Goal: Task Accomplishment & Management: Complete application form

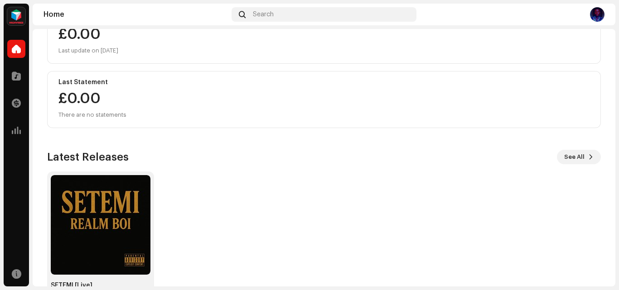
scroll to position [157, 0]
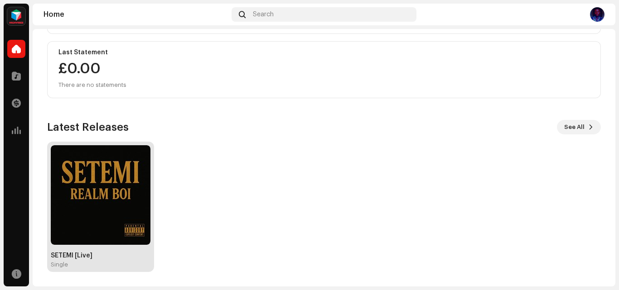
click at [122, 178] on img at bounding box center [101, 195] width 100 height 100
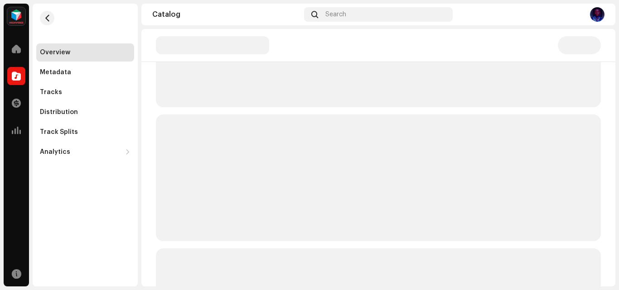
scroll to position [0, 0]
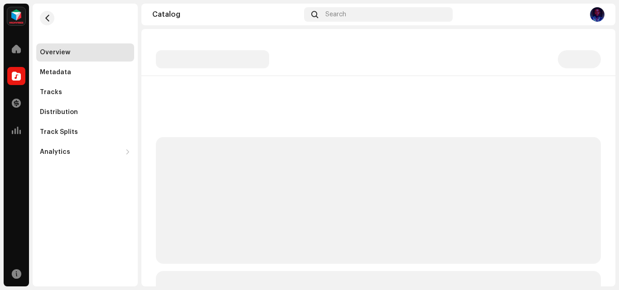
click at [122, 178] on div "Overview Metadata Tracks Distribution Track Splits Analytics Consumption Engage…" at bounding box center [85, 145] width 105 height 283
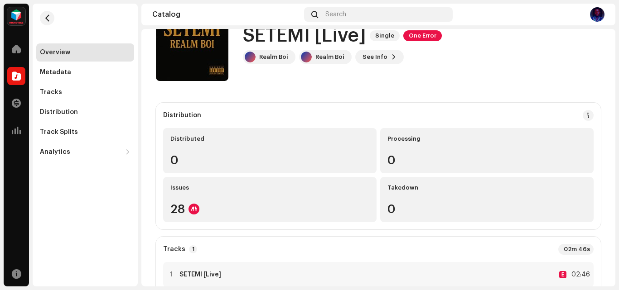
scroll to position [35, 0]
click at [385, 57] on button "See Info" at bounding box center [379, 57] width 48 height 14
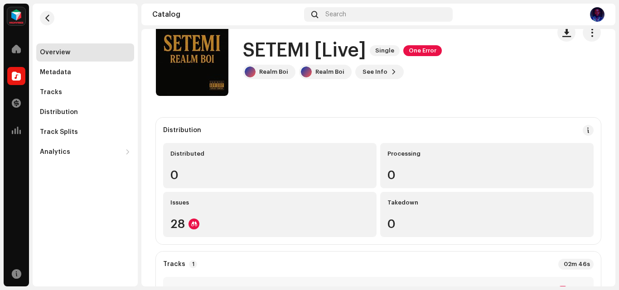
scroll to position [0, 0]
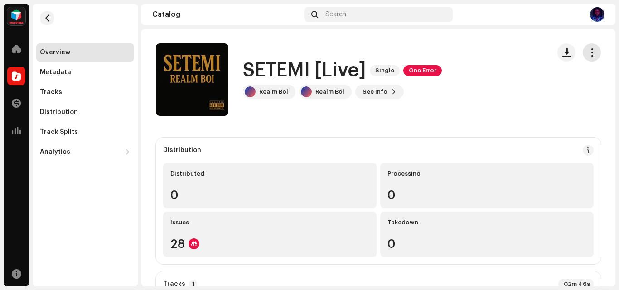
click at [588, 53] on span "button" at bounding box center [592, 52] width 9 height 7
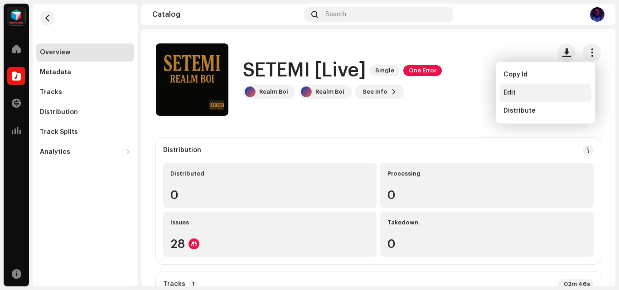
click at [511, 87] on div "Edit" at bounding box center [546, 93] width 92 height 18
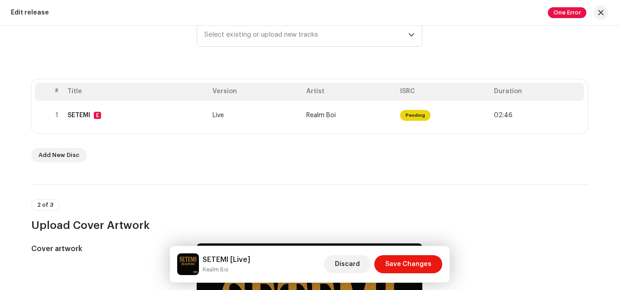
scroll to position [138, 0]
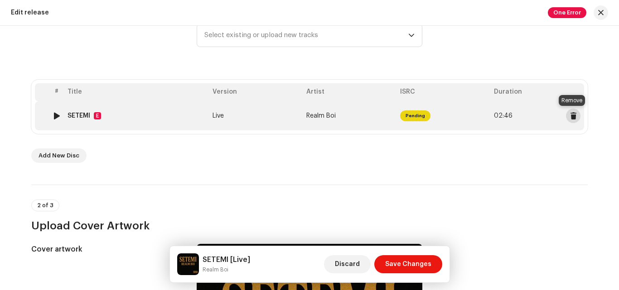
click at [574, 114] on span at bounding box center [573, 115] width 7 height 7
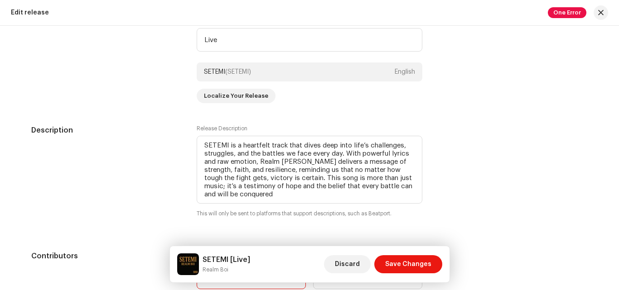
scroll to position [807, 0]
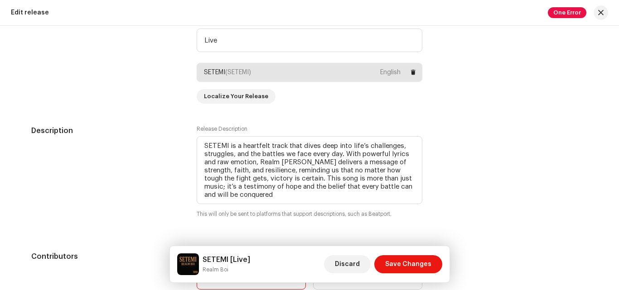
click at [362, 67] on div "SETEMI (SETEMI) English" at bounding box center [310, 72] width 226 height 19
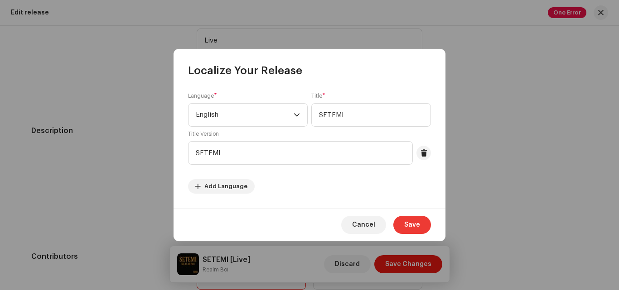
click at [420, 222] on button "Save" at bounding box center [412, 225] width 38 height 18
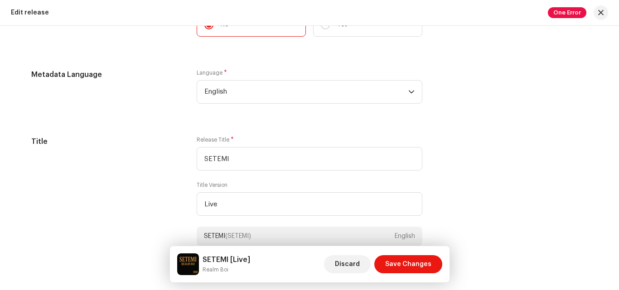
scroll to position [643, 0]
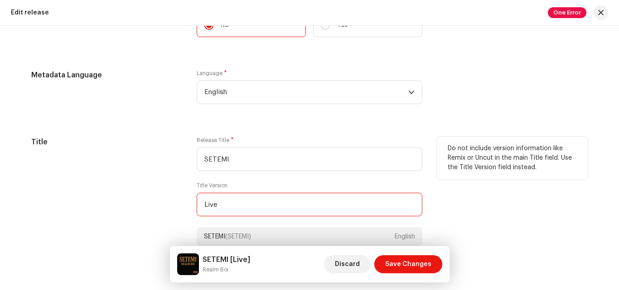
click at [359, 207] on input "Live" at bounding box center [310, 205] width 226 height 24
type input "L"
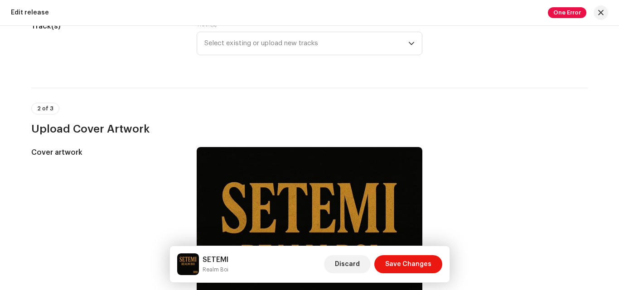
scroll to position [0, 0]
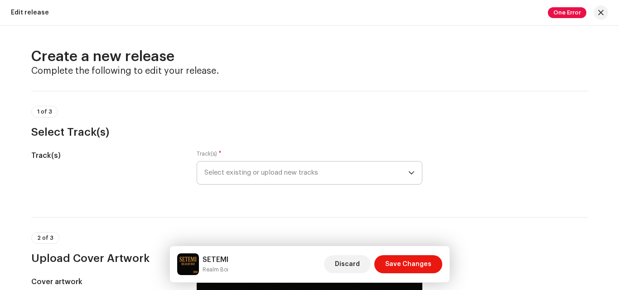
click at [415, 171] on p-select "Select existing or upload new tracks" at bounding box center [310, 173] width 226 height 24
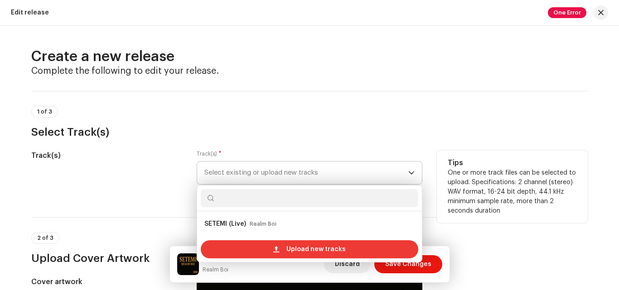
click at [354, 247] on div "Upload new tracks" at bounding box center [309, 250] width 217 height 18
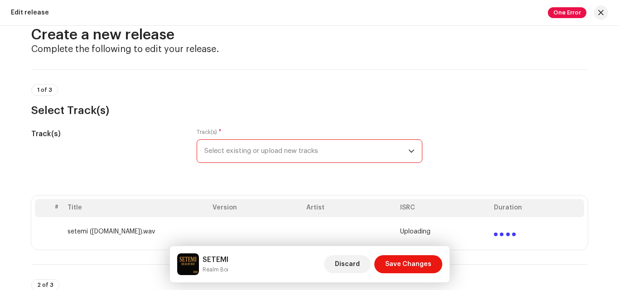
scroll to position [21, 0]
click at [220, 237] on td at bounding box center [256, 232] width 94 height 29
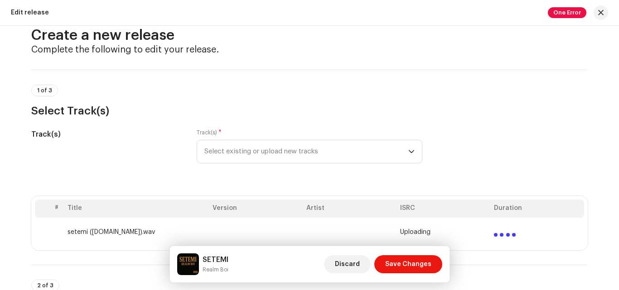
click at [220, 237] on td at bounding box center [256, 232] width 94 height 29
click at [218, 209] on th "Version" at bounding box center [256, 209] width 94 height 18
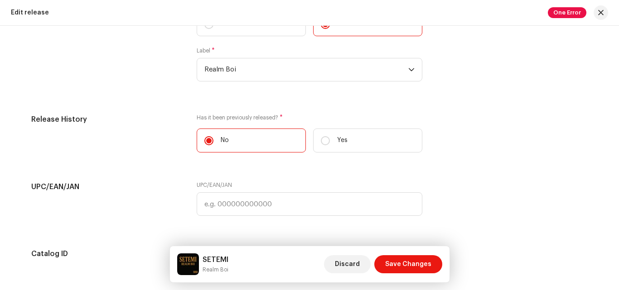
scroll to position [1501, 0]
click at [291, 67] on span "Realm Boi" at bounding box center [306, 71] width 204 height 23
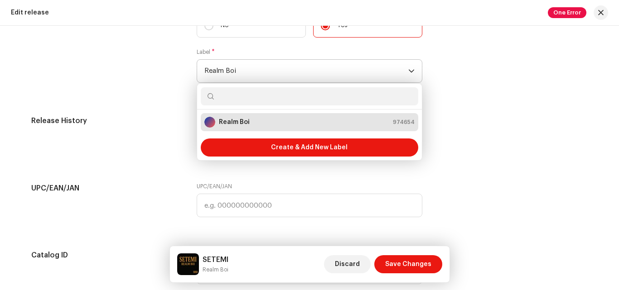
type input "r"
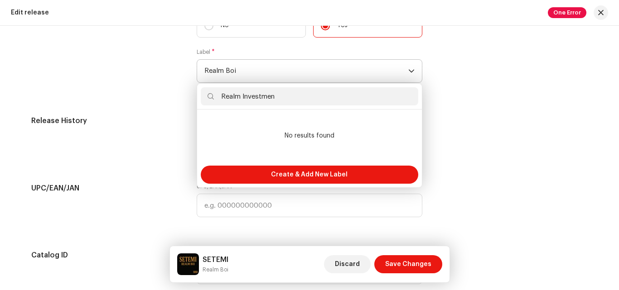
type input "Realm Investment"
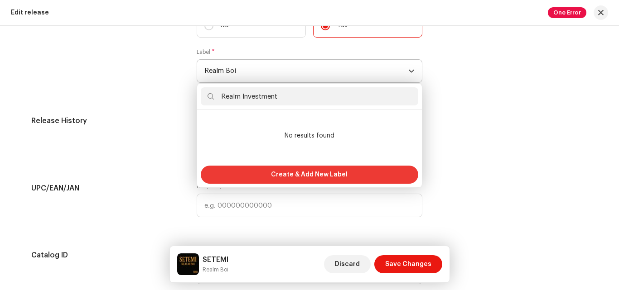
click at [369, 169] on div "Create & Add New Label" at bounding box center [309, 175] width 217 height 18
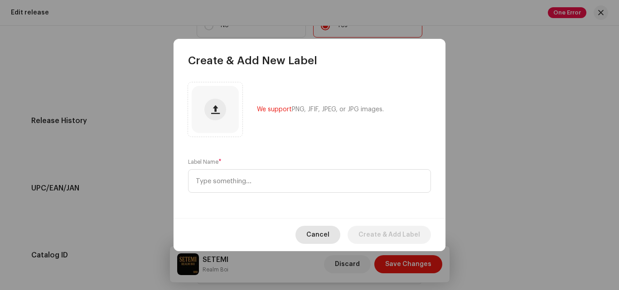
click at [323, 239] on span "Cancel" at bounding box center [317, 235] width 23 height 18
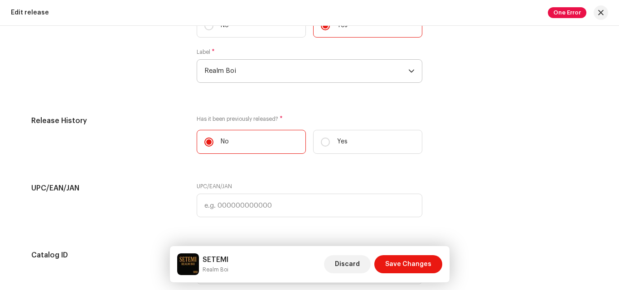
click at [410, 71] on icon "dropdown trigger" at bounding box center [411, 71] width 5 height 3
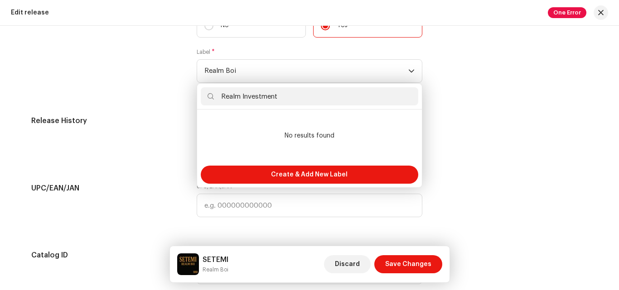
click at [379, 94] on input "Realm Investment" at bounding box center [309, 96] width 217 height 18
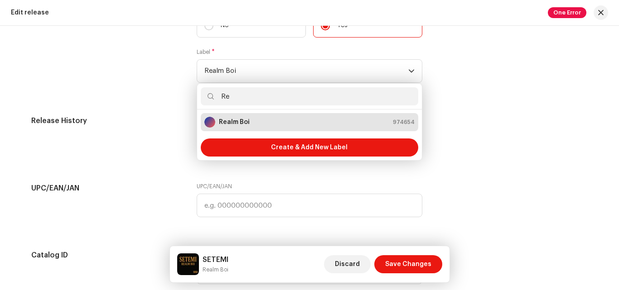
type input "R"
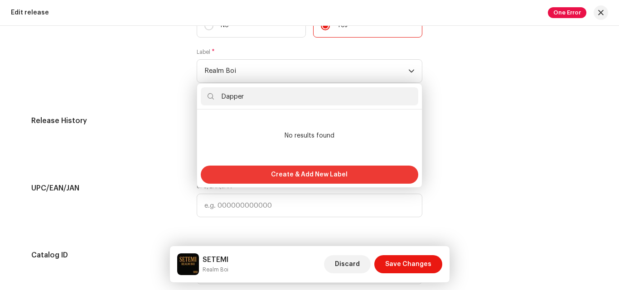
type input "Dapper"
click at [372, 171] on div "Create & Add New Label" at bounding box center [309, 175] width 217 height 18
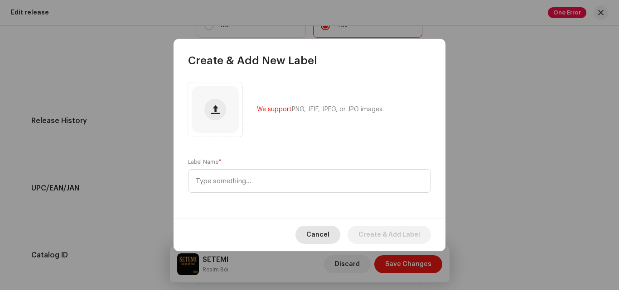
click at [329, 233] on span "Cancel" at bounding box center [317, 235] width 23 height 18
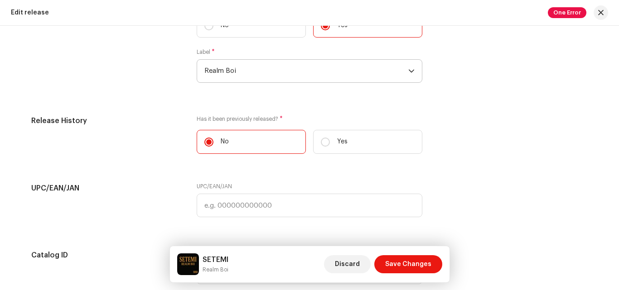
click at [409, 71] on icon "dropdown trigger" at bounding box center [411, 71] width 6 height 6
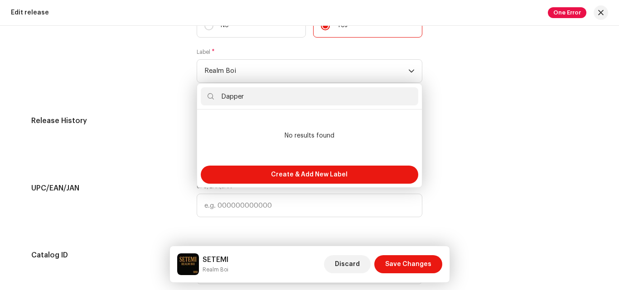
click at [381, 94] on input "Dapper" at bounding box center [309, 96] width 217 height 18
click at [409, 71] on icon "dropdown trigger" at bounding box center [411, 71] width 6 height 6
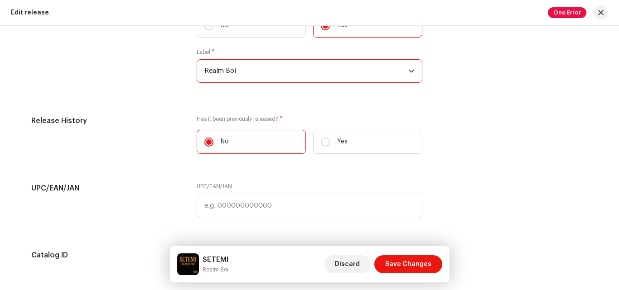
click at [356, 75] on span "Realm Boi" at bounding box center [306, 71] width 204 height 23
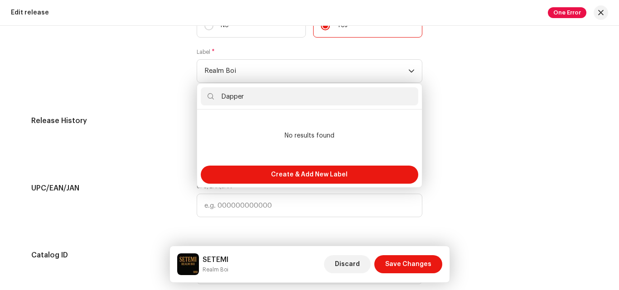
click at [408, 69] on icon "dropdown trigger" at bounding box center [411, 71] width 6 height 6
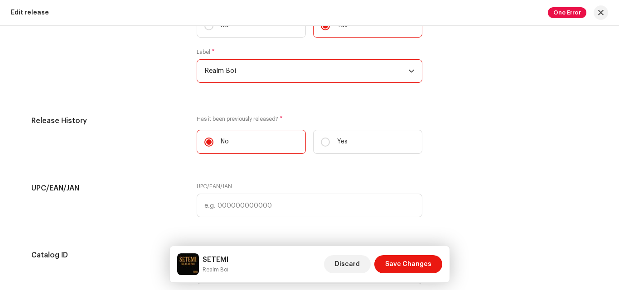
click at [395, 75] on span "Realm Boi" at bounding box center [306, 71] width 204 height 23
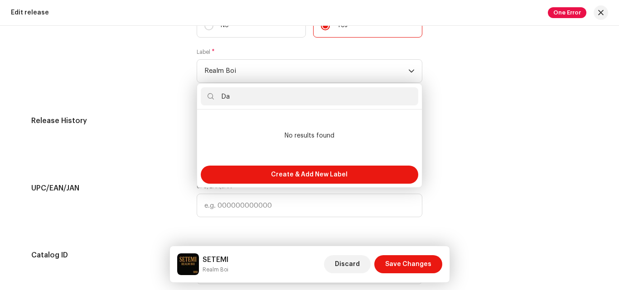
type input "D"
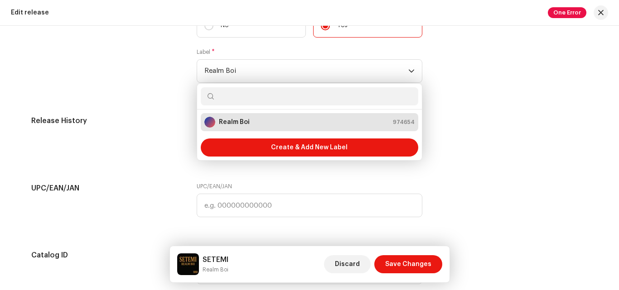
click at [409, 71] on icon "dropdown trigger" at bounding box center [411, 71] width 6 height 6
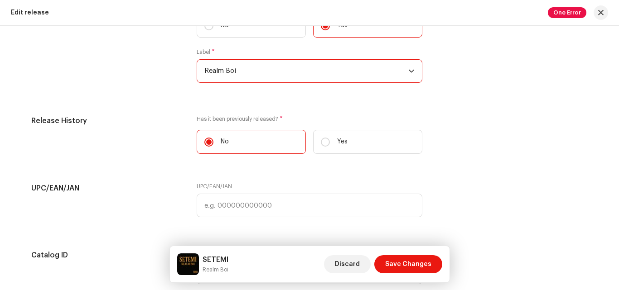
click at [353, 69] on span "Realm Boi" at bounding box center [306, 71] width 204 height 23
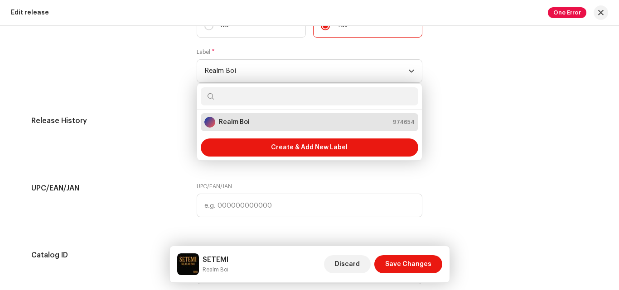
click at [369, 121] on div "Realm Boi 974654" at bounding box center [309, 122] width 210 height 11
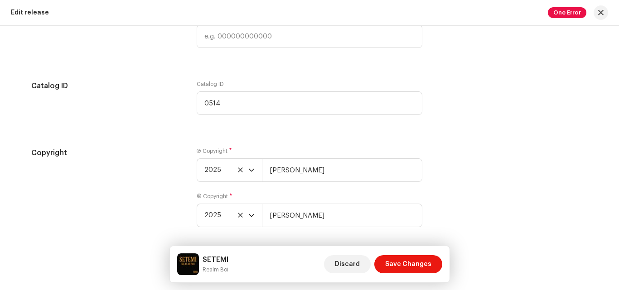
scroll to position [1706, 0]
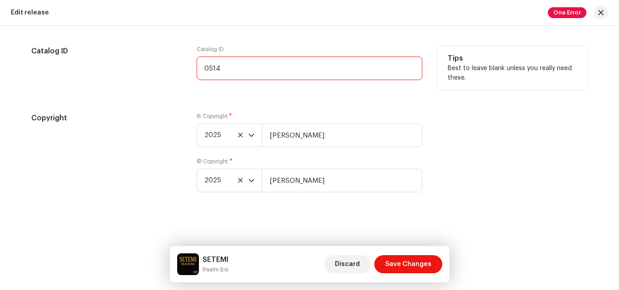
click at [380, 69] on input "0514" at bounding box center [310, 69] width 226 height 24
type input "0"
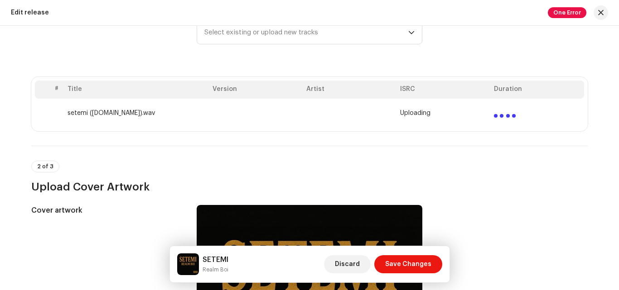
scroll to position [140, 0]
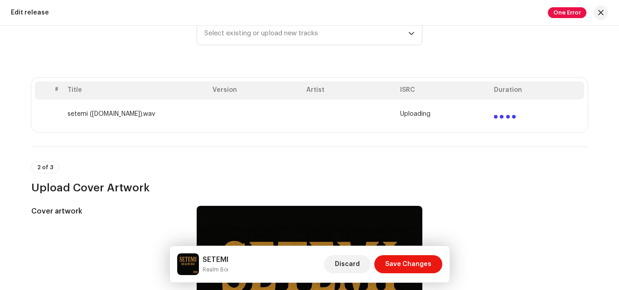
click at [538, 115] on td at bounding box center [537, 114] width 94 height 29
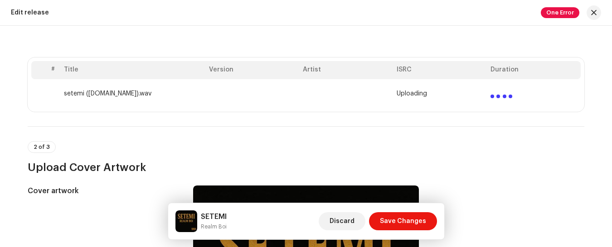
scroll to position [161, 0]
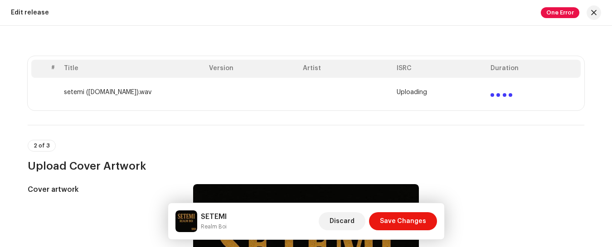
click at [554, 8] on span "One Error" at bounding box center [559, 12] width 39 height 11
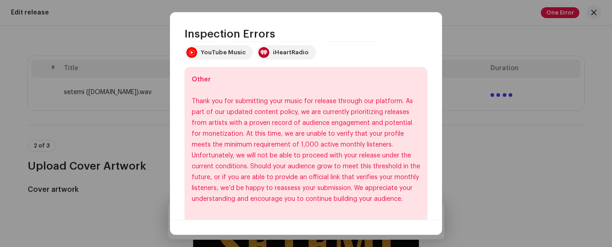
scroll to position [241, 0]
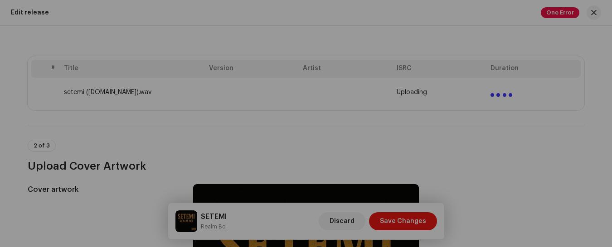
click at [511, 74] on div "Inspection Errors We found the errors below when inspecting your release. IMPOR…" at bounding box center [306, 123] width 612 height 247
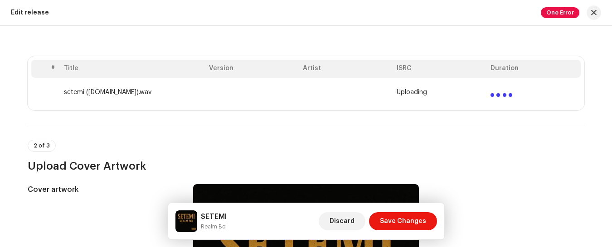
click at [518, 85] on td at bounding box center [534, 92] width 94 height 29
click at [519, 81] on td at bounding box center [534, 92] width 94 height 29
click at [528, 72] on th "Duration" at bounding box center [534, 69] width 94 height 18
click at [525, 74] on th "Duration" at bounding box center [534, 69] width 94 height 18
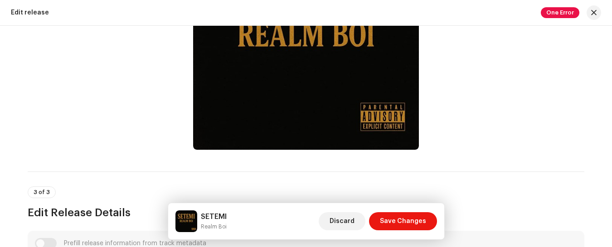
scroll to position [422, 0]
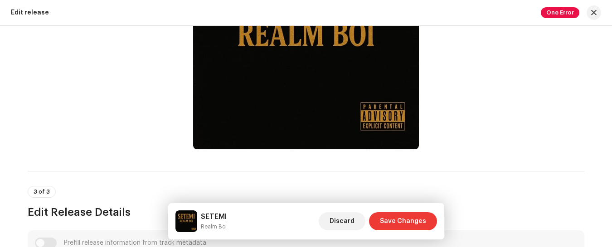
click at [406, 213] on span "Save Changes" at bounding box center [403, 221] width 46 height 18
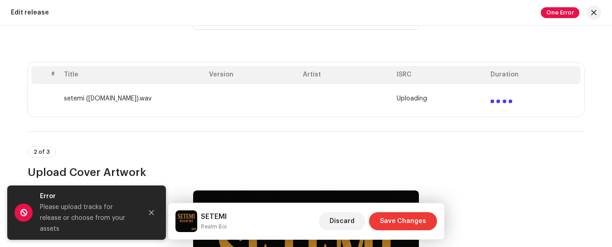
scroll to position [153, 0]
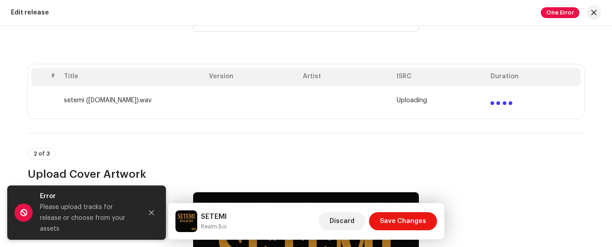
click at [508, 101] on div at bounding box center [510, 103] width 4 height 4
click at [434, 163] on div "2 of 3 Upload Cover Artwork" at bounding box center [306, 165] width 556 height 34
click at [590, 14] on button "button" at bounding box center [593, 12] width 14 height 14
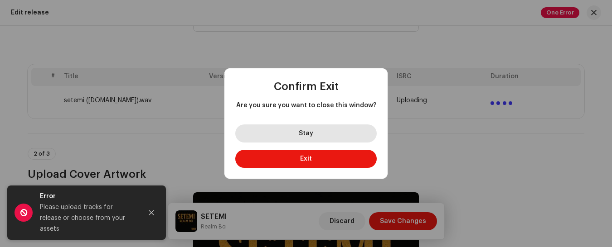
click at [347, 133] on button "Stay" at bounding box center [305, 134] width 141 height 18
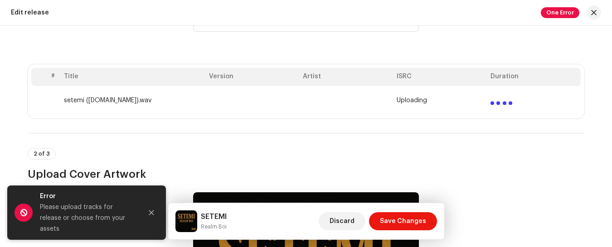
click at [387, 105] on td at bounding box center [346, 100] width 94 height 29
drag, startPoint x: 387, startPoint y: 105, endPoint x: 392, endPoint y: 77, distance: 28.2
click at [392, 77] on table "# Title Version Artist ISRC Duration setemi ([DOMAIN_NAME]).wav Uploading" at bounding box center [305, 91] width 549 height 47
click at [393, 77] on th "ISRC" at bounding box center [440, 77] width 94 height 18
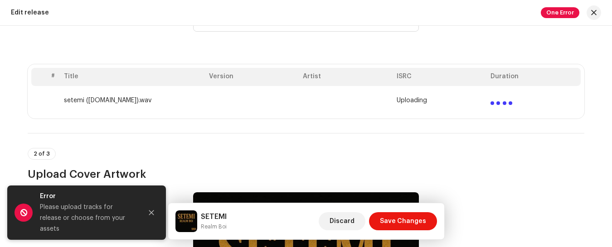
click at [310, 79] on th "Artist" at bounding box center [346, 77] width 94 height 18
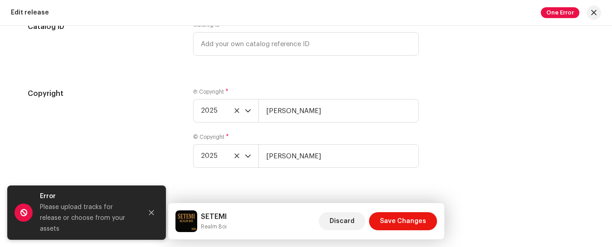
scroll to position [1717, 0]
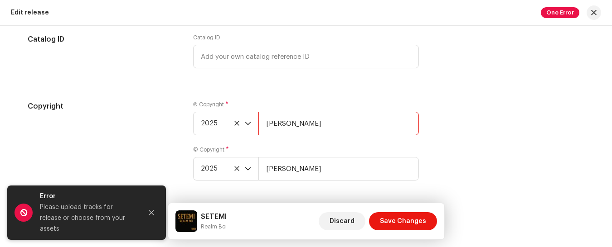
click at [300, 125] on input "[PERSON_NAME]" at bounding box center [338, 124] width 160 height 24
click at [267, 123] on input "bamigbad [PERSON_NAME]" at bounding box center [338, 124] width 160 height 24
type input "Bamigbad [PERSON_NAME]"
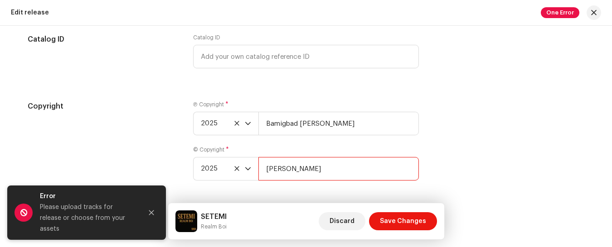
click at [268, 169] on input "[PERSON_NAME]" at bounding box center [338, 169] width 160 height 24
click at [307, 169] on input "[PERSON_NAME]" at bounding box center [338, 169] width 160 height 24
type input "[PERSON_NAME]"
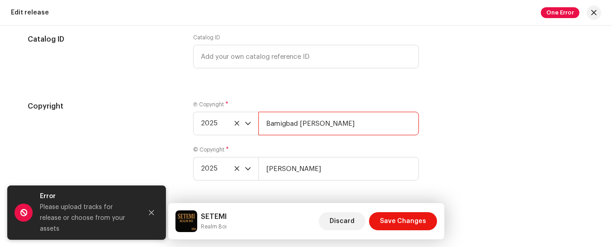
click at [303, 125] on input "Bamigbad [PERSON_NAME]" at bounding box center [338, 124] width 160 height 24
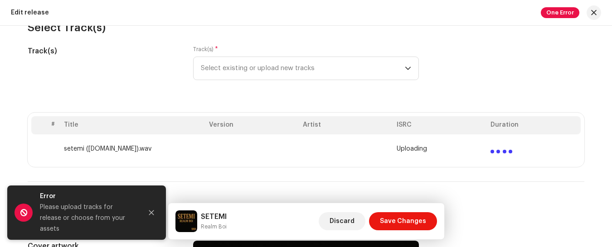
scroll to position [104, 0]
type input "Bamigbad [PERSON_NAME]"
click at [305, 145] on td at bounding box center [346, 149] width 94 height 29
drag, startPoint x: 305, startPoint y: 145, endPoint x: 419, endPoint y: 149, distance: 114.2
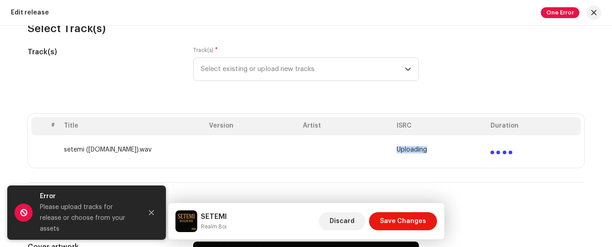
click at [419, 149] on tr "setemi ([DOMAIN_NAME]).wav Uploading" at bounding box center [305, 149] width 549 height 29
click at [495, 154] on div at bounding box center [501, 149] width 22 height 11
drag, startPoint x: 495, startPoint y: 154, endPoint x: 491, endPoint y: 157, distance: 5.2
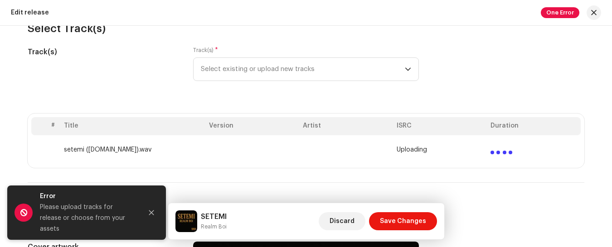
click at [491, 157] on td at bounding box center [534, 149] width 94 height 29
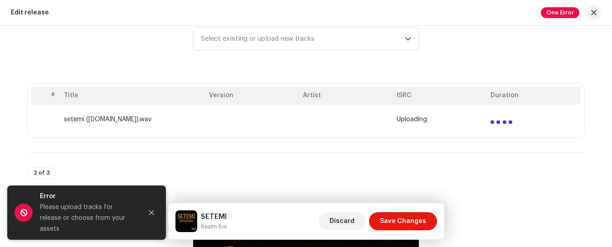
scroll to position [135, 0]
